Goal: Information Seeking & Learning: Learn about a topic

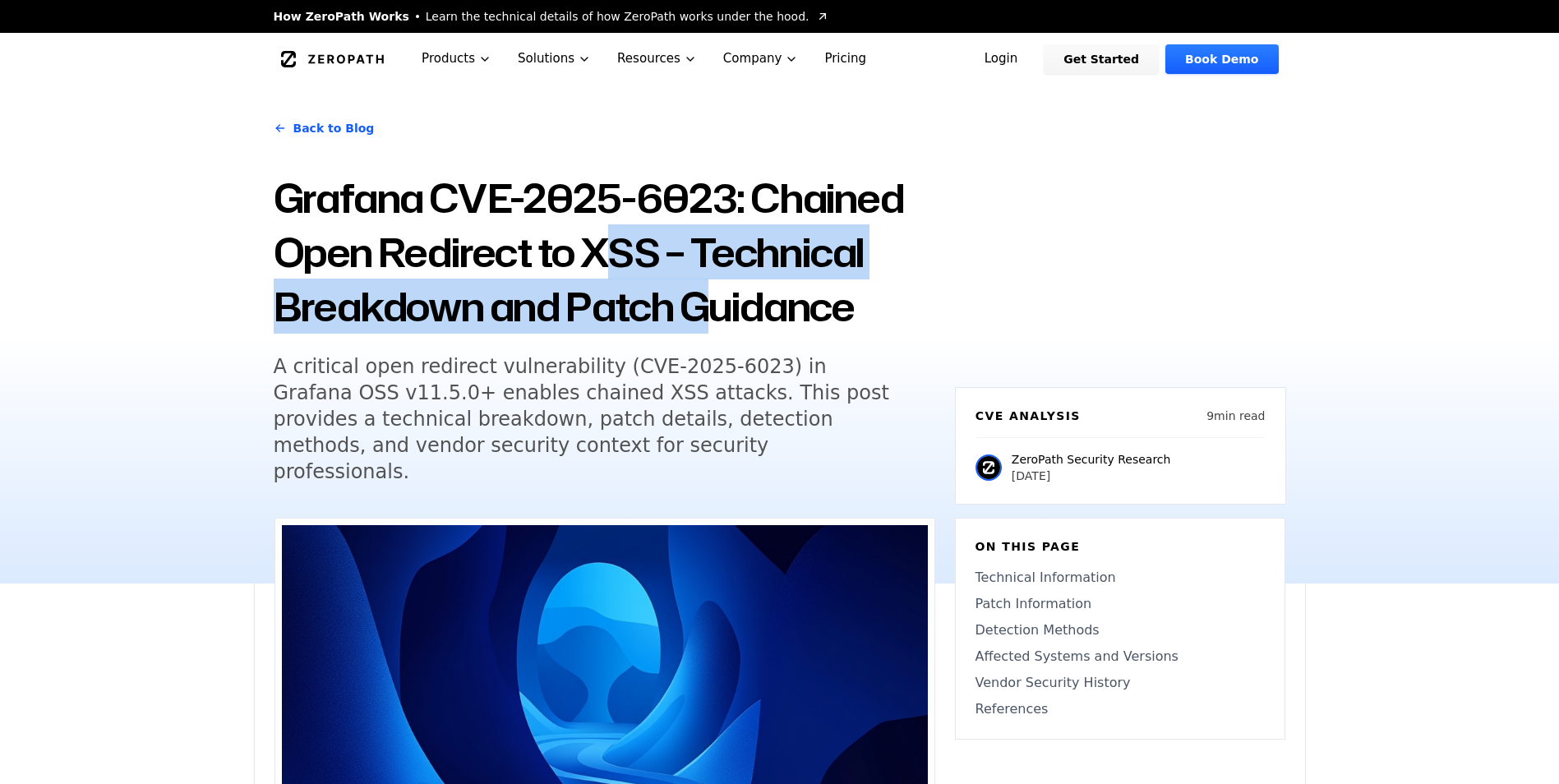
drag, startPoint x: 602, startPoint y: 265, endPoint x: 701, endPoint y: 319, distance: 112.8
click at [701, 319] on h1 "Grafana CVE-2025-6023: Chained Open Redirect to XSS – Technical Breakdown and P…" at bounding box center [604, 252] width 662 height 162
click at [699, 319] on h1 "Grafana CVE-2025-6023: Chained Open Redirect to XSS – Technical Breakdown and P…" at bounding box center [604, 252] width 662 height 162
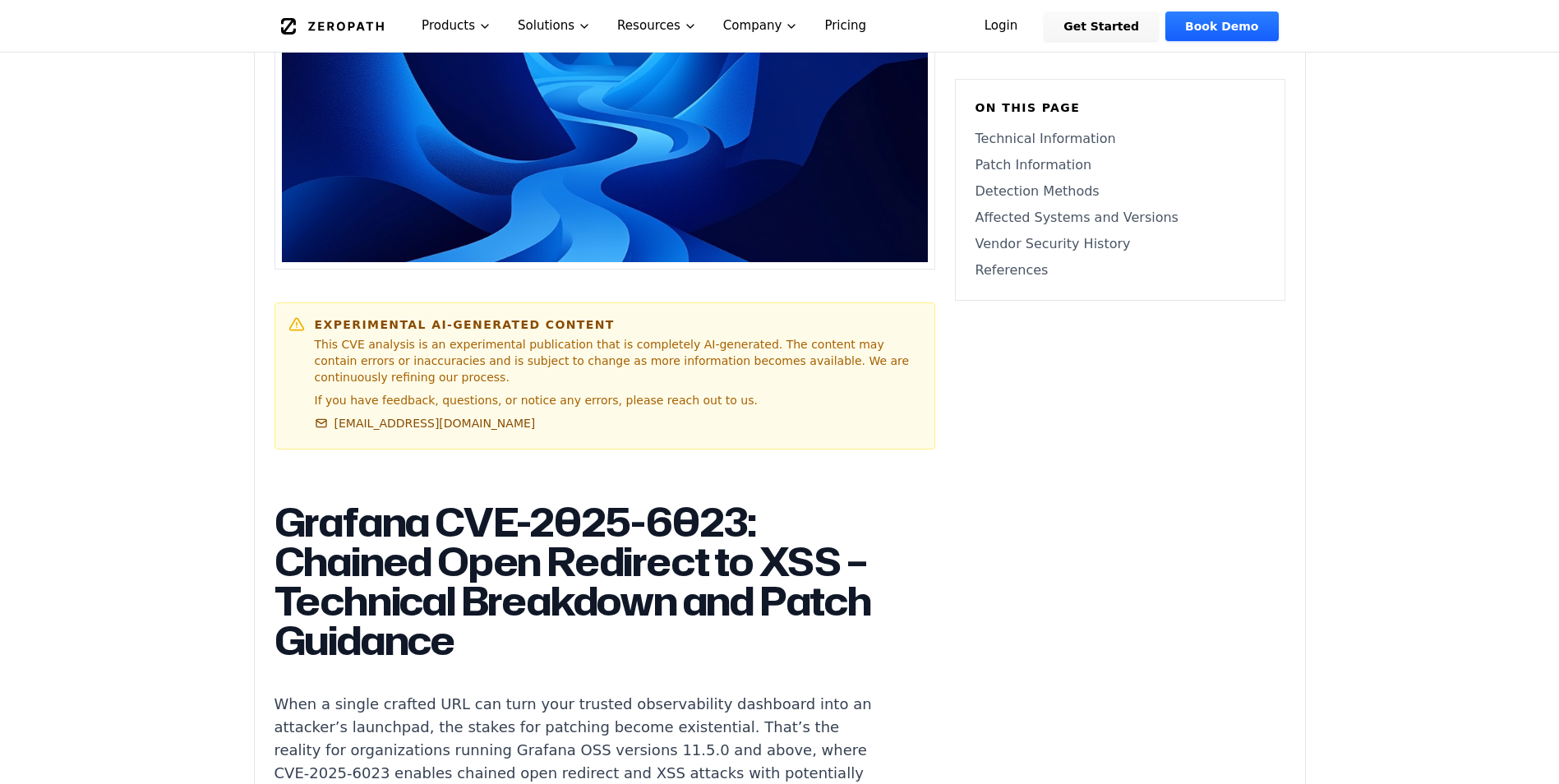
scroll to position [822, 0]
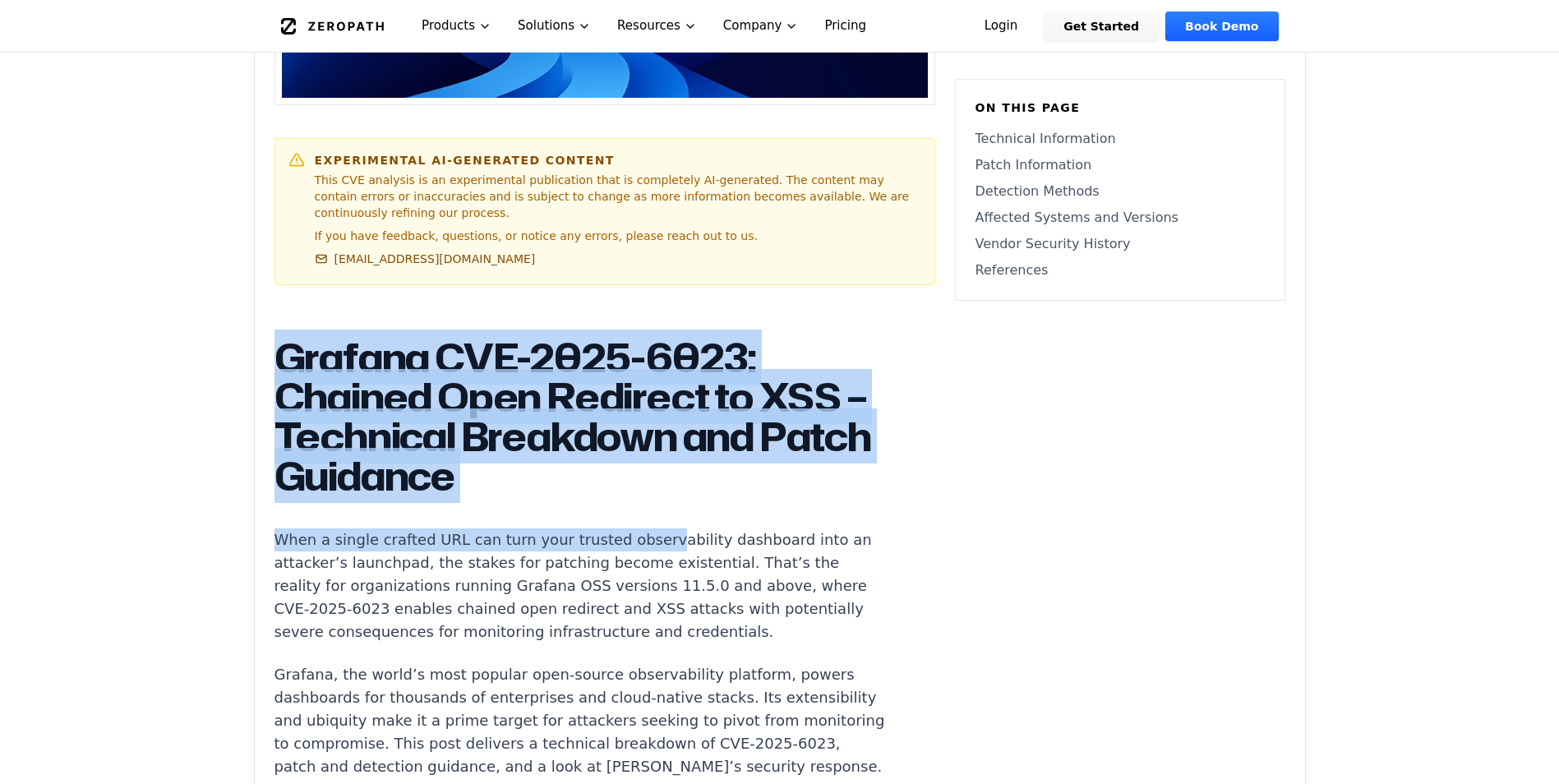
drag, startPoint x: 276, startPoint y: 315, endPoint x: 633, endPoint y: 492, distance: 398.5
click at [633, 491] on h1 "Grafana CVE-2025-6023: Chained Open Redirect to XSS – Technical Breakdown and P…" at bounding box center [581, 416] width 612 height 158
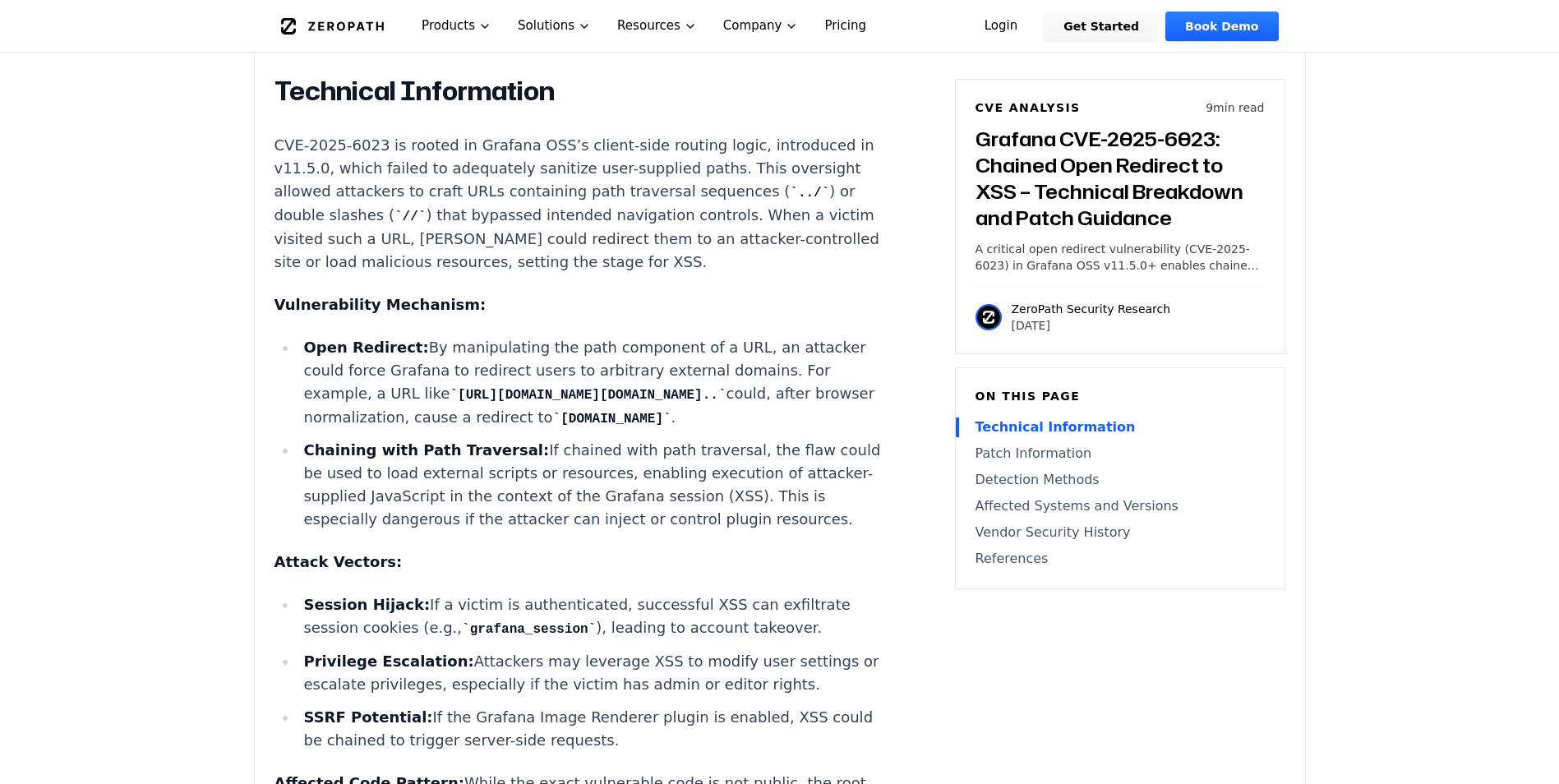
scroll to position [1644, 0]
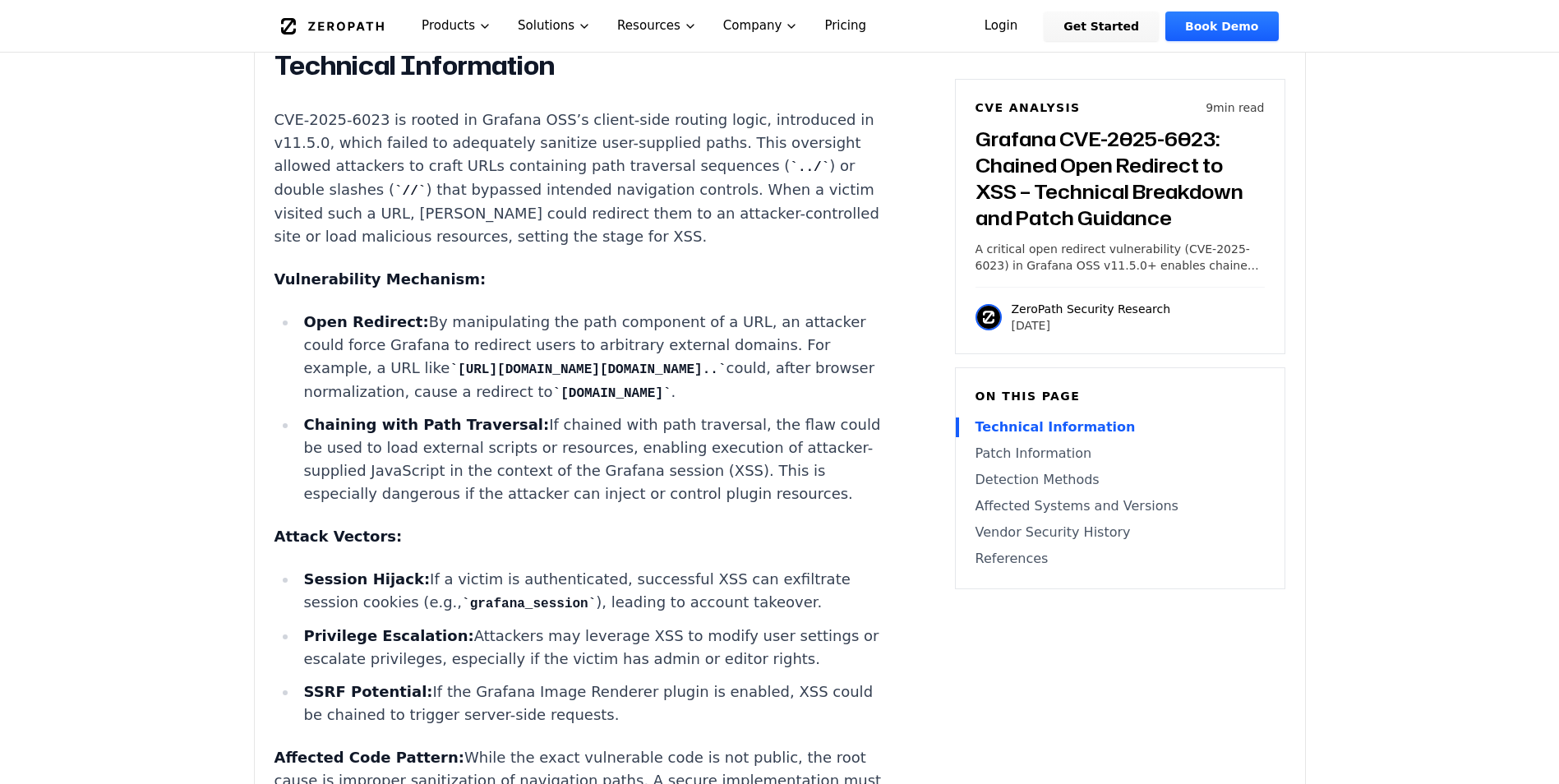
drag, startPoint x: 548, startPoint y: 406, endPoint x: 772, endPoint y: 408, distance: 224.0
click at [772, 404] on li "Open Redirect: By manipulating the path component of a URL, an attacker could f…" at bounding box center [591, 357] width 589 height 94
drag, startPoint x: 765, startPoint y: 413, endPoint x: 371, endPoint y: 425, distance: 394.2
click at [371, 404] on li "Open Redirect: By manipulating the path component of a URL, an attacker could f…" at bounding box center [591, 357] width 589 height 94
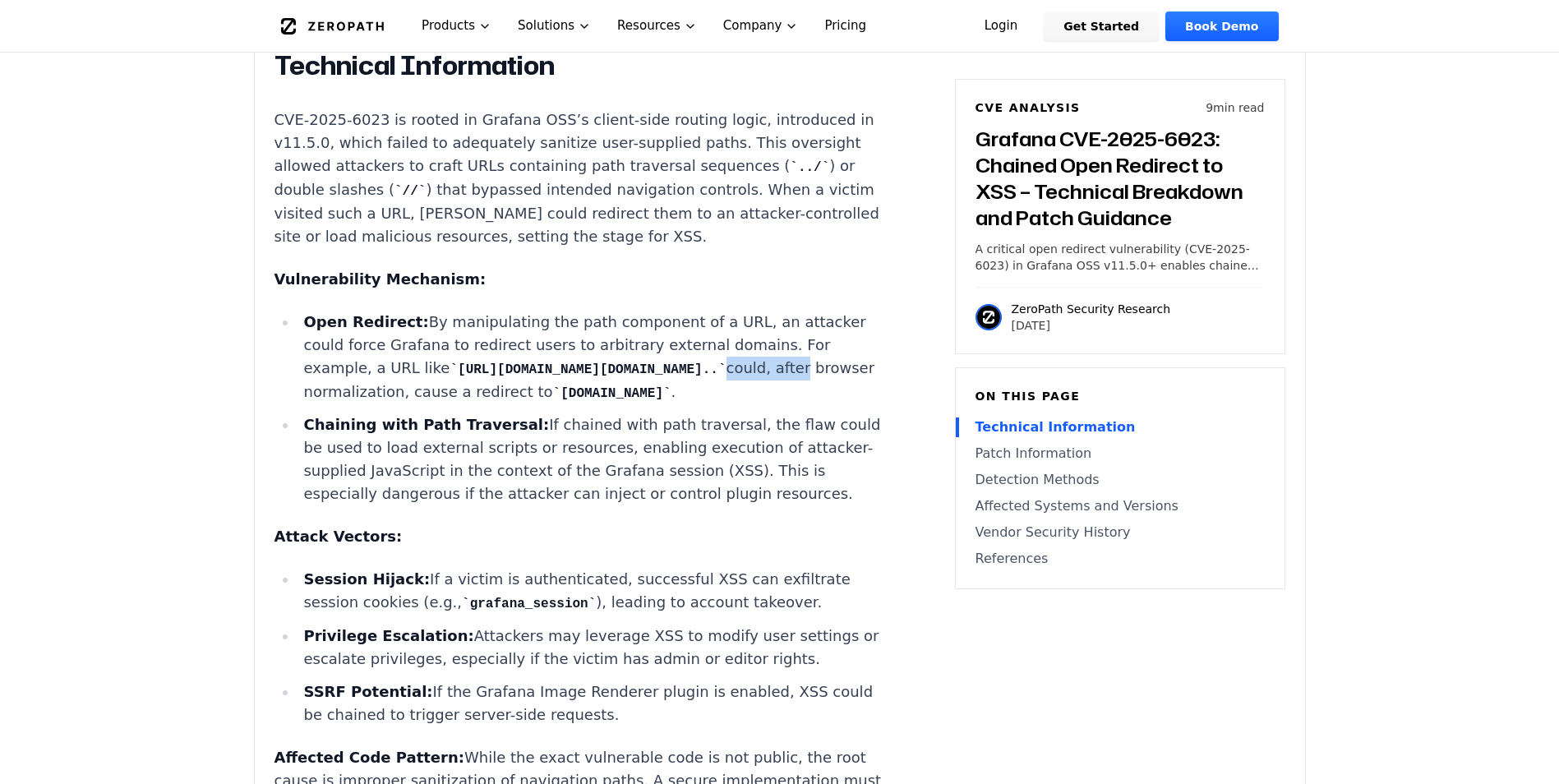
click at [371, 404] on li "Open Redirect: By manipulating the path component of a URL, an attacker could f…" at bounding box center [591, 357] width 589 height 94
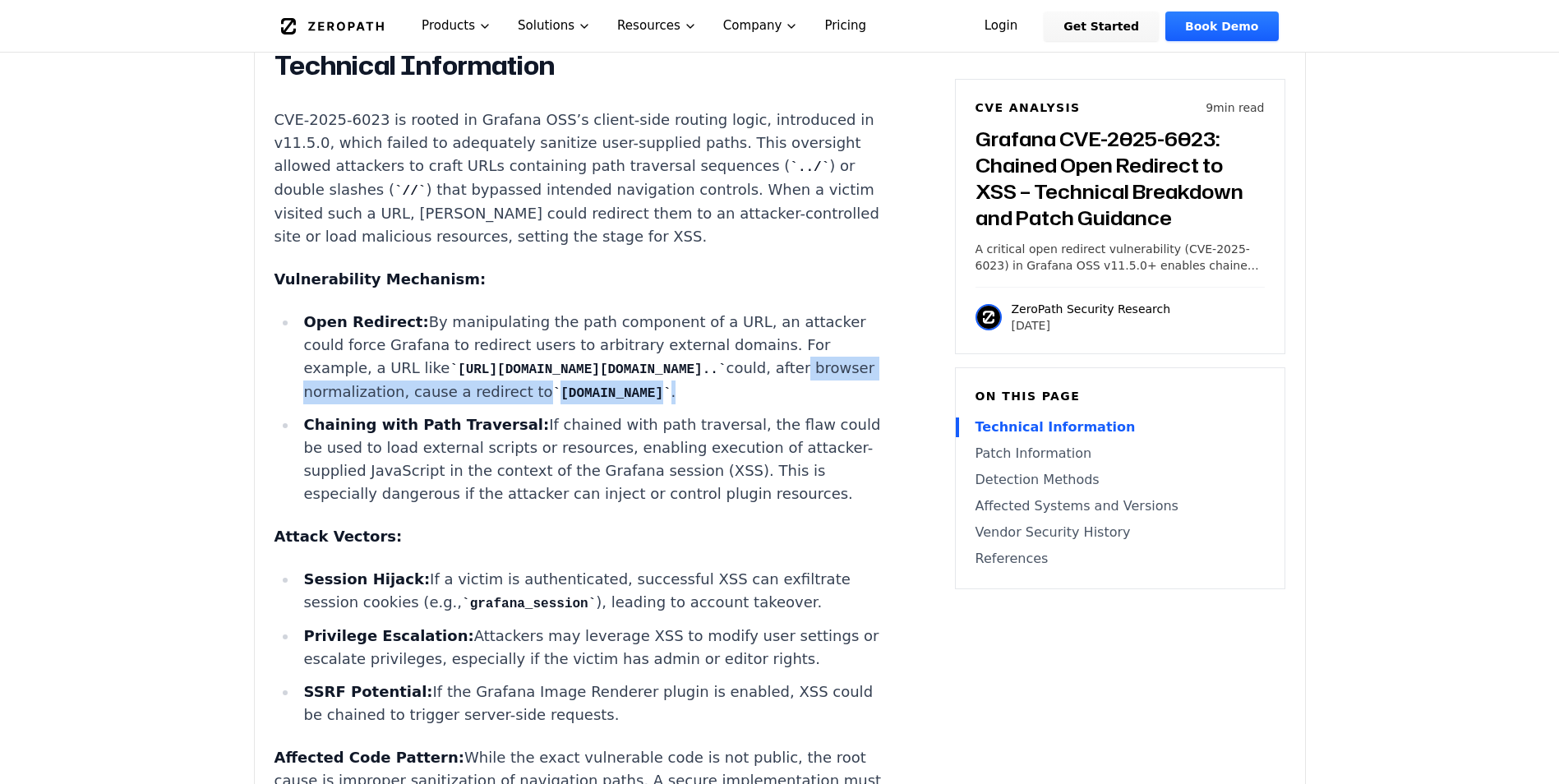
drag, startPoint x: 372, startPoint y: 434, endPoint x: 773, endPoint y: 444, distance: 401.1
click at [773, 404] on li "Open Redirect: By manipulating the path component of a URL, an attacker could f…" at bounding box center [591, 357] width 589 height 94
drag, startPoint x: 786, startPoint y: 434, endPoint x: 353, endPoint y: 443, distance: 433.1
click at [353, 404] on li "Open Redirect: By manipulating the path component of a URL, an attacker could f…" at bounding box center [591, 357] width 589 height 94
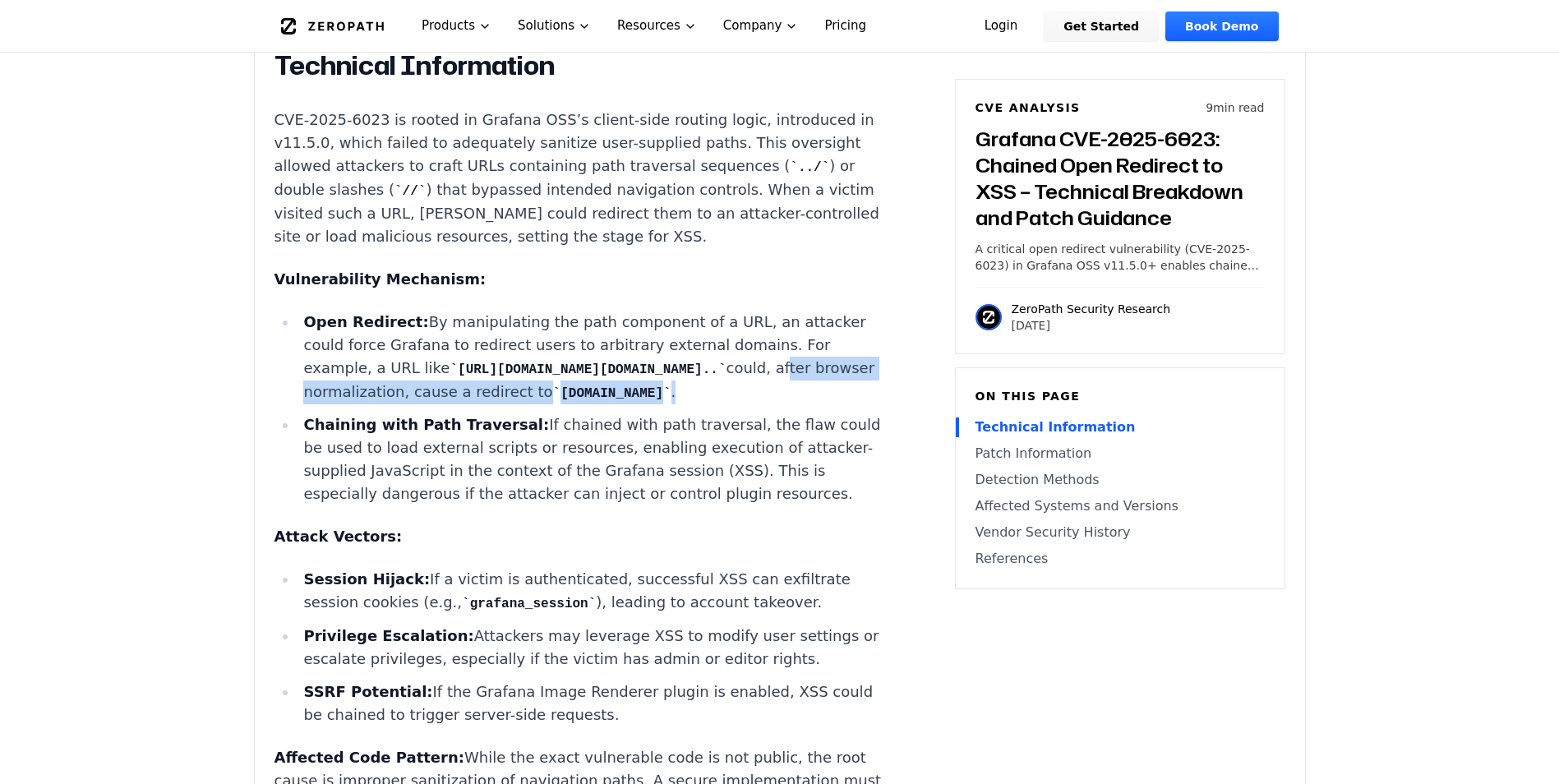
click at [353, 404] on li "Open Redirect: By manipulating the path component of a URL, an attacker could f…" at bounding box center [591, 357] width 589 height 94
drag, startPoint x: 349, startPoint y: 434, endPoint x: 728, endPoint y: 441, distance: 379.1
click at [728, 404] on li "Open Redirect: By manipulating the path component of a URL, an attacker could f…" at bounding box center [591, 357] width 589 height 94
click at [672, 402] on code "[DOMAIN_NAME]" at bounding box center [612, 393] width 119 height 15
drag, startPoint x: 500, startPoint y: 472, endPoint x: 741, endPoint y: 551, distance: 253.6
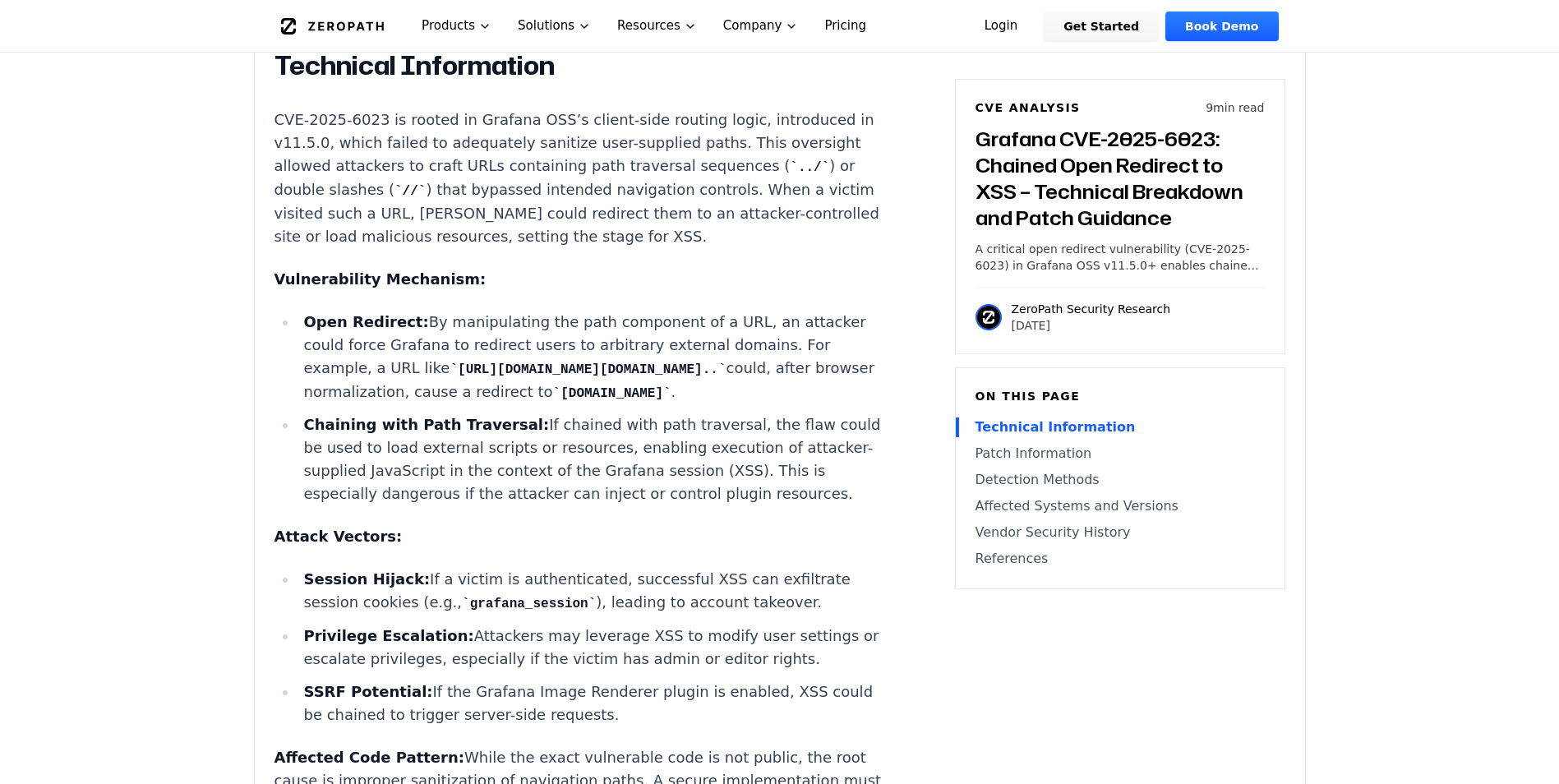
click at [741, 506] on li "Chaining with Path Traversal: If chained with path traversal, the flaw could be…" at bounding box center [591, 459] width 589 height 92
click at [740, 506] on li "Chaining with Path Traversal: If chained with path traversal, the flaw could be…" at bounding box center [591, 459] width 589 height 92
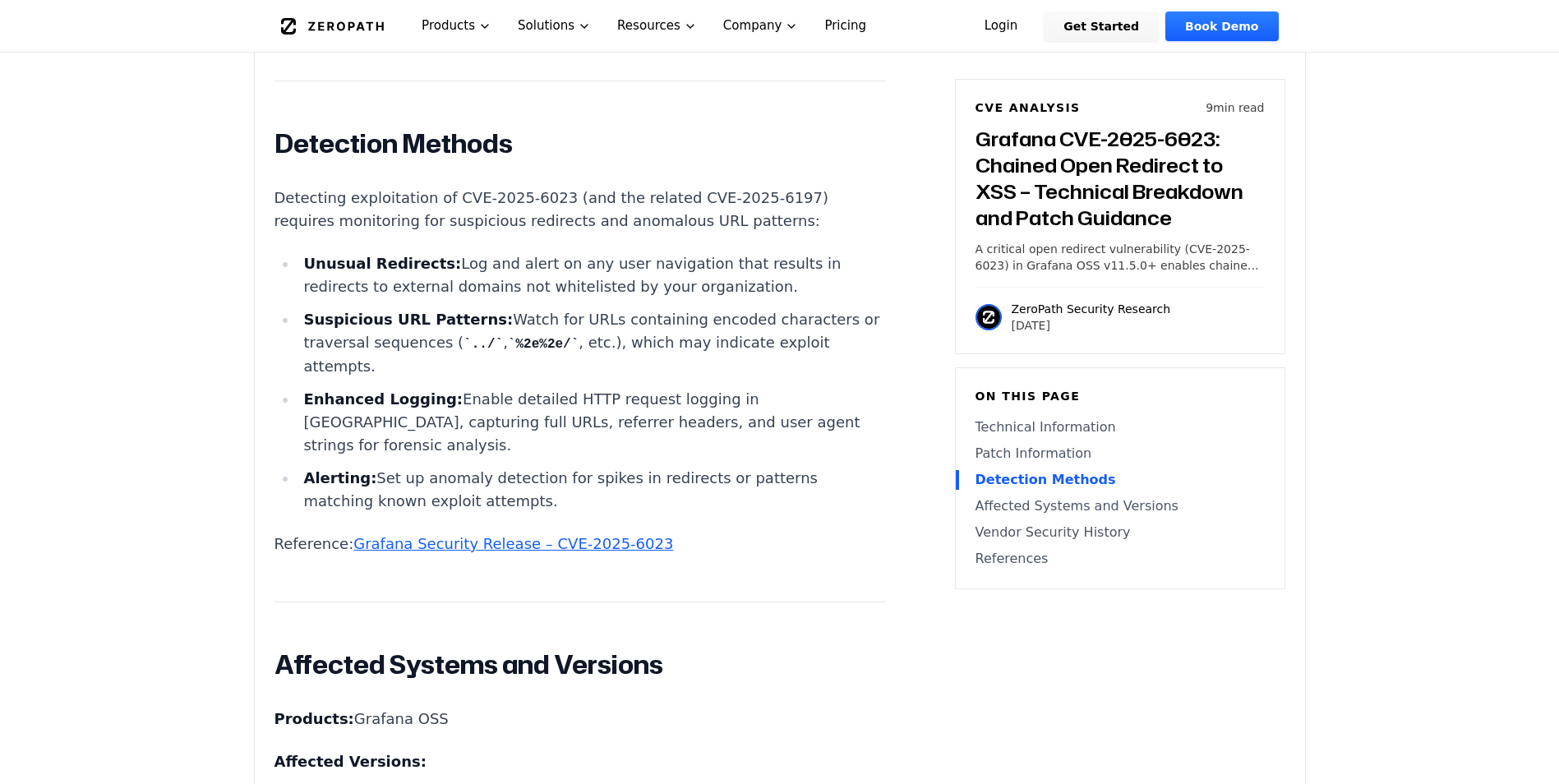
scroll to position [3781, 0]
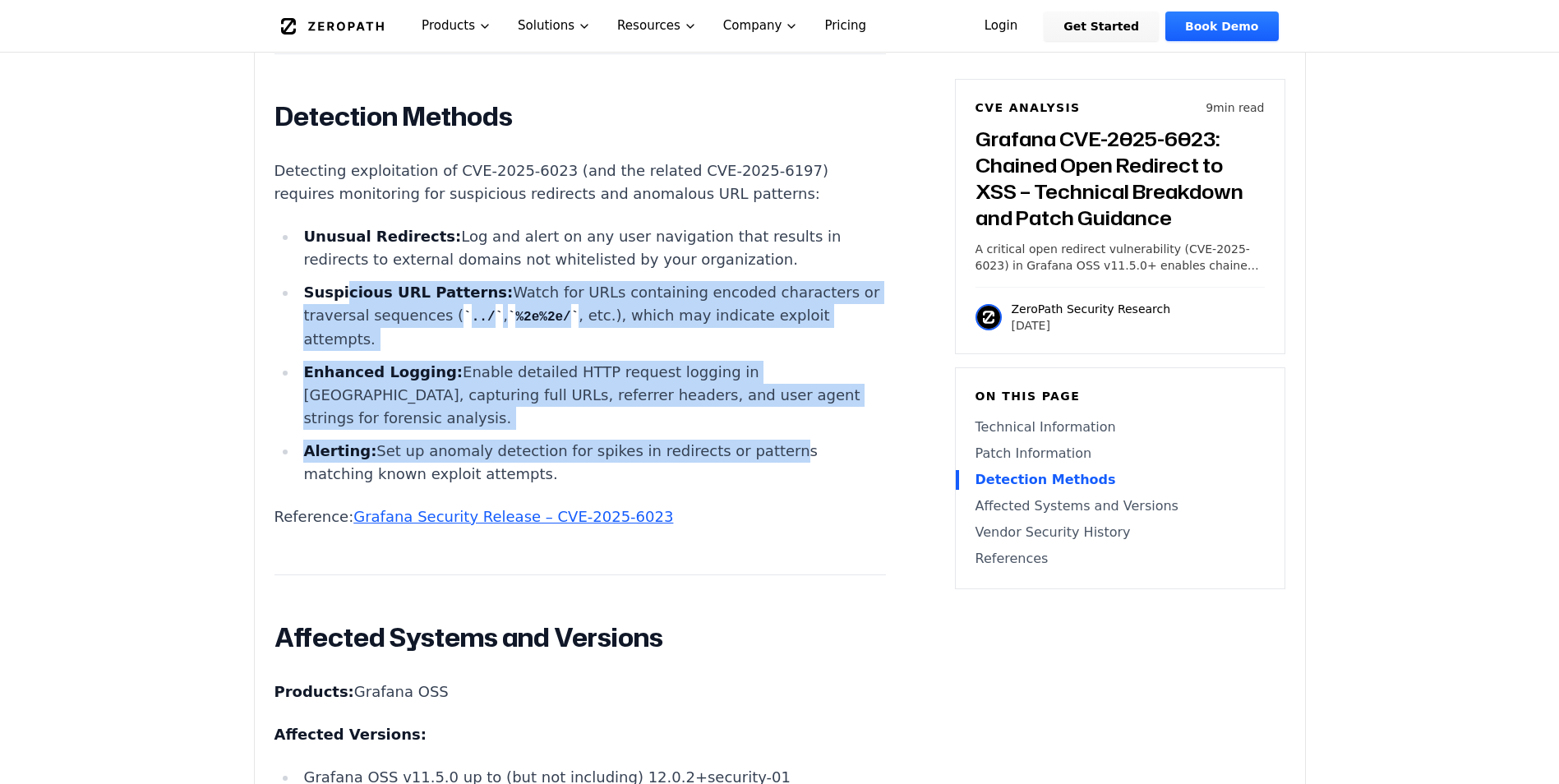
drag, startPoint x: 341, startPoint y: 394, endPoint x: 738, endPoint y: 559, distance: 429.9
click at [738, 486] on ul "Unusual Redirects: Log and alert on any user navigation that results in redirec…" at bounding box center [581, 355] width 612 height 260
click at [738, 486] on li "Alerting: Set up anomaly detection for spikes in redirects or patterns matching…" at bounding box center [591, 463] width 589 height 46
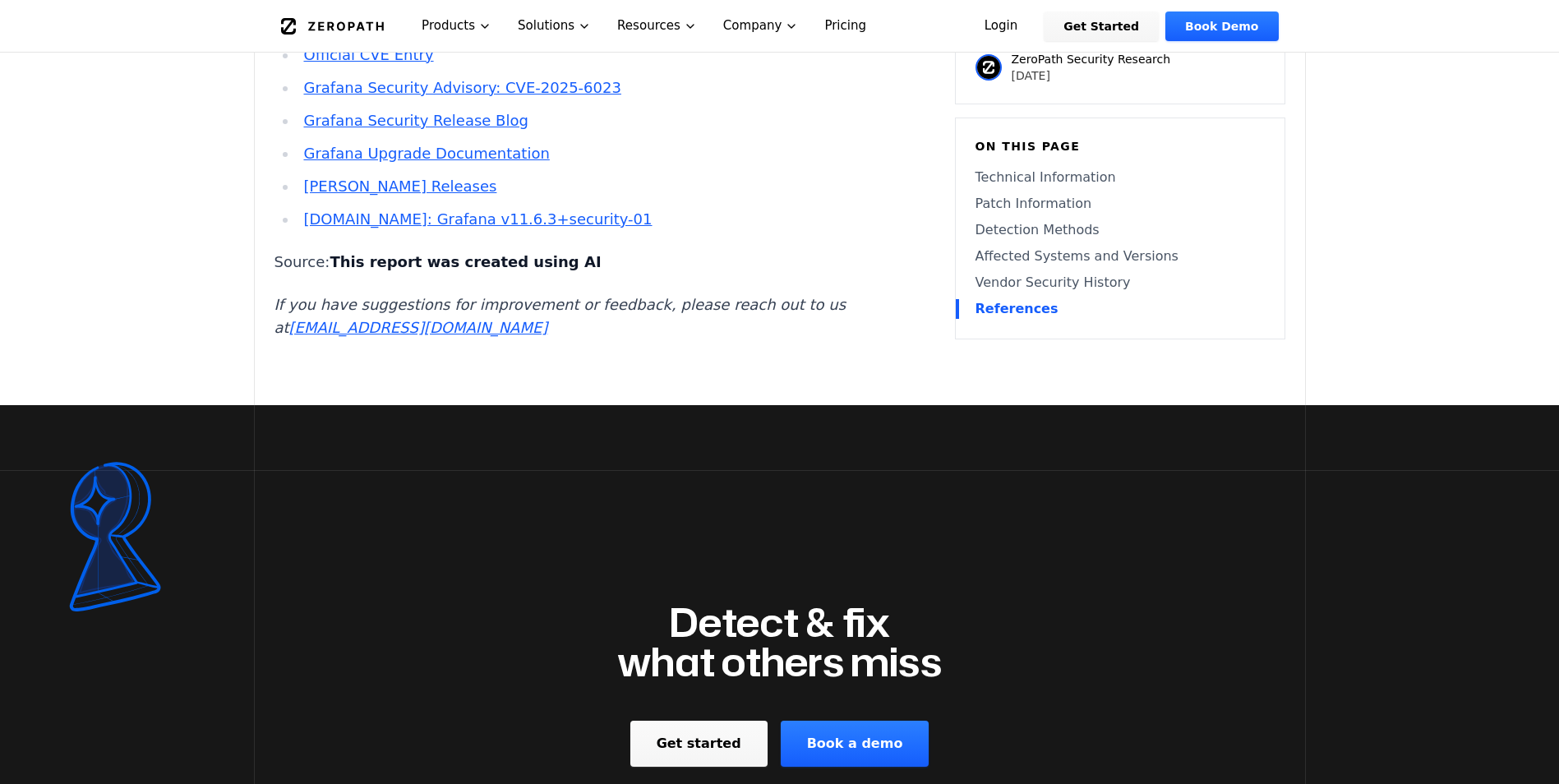
scroll to position [5261, 0]
